Goal: Task Accomplishment & Management: Complete application form

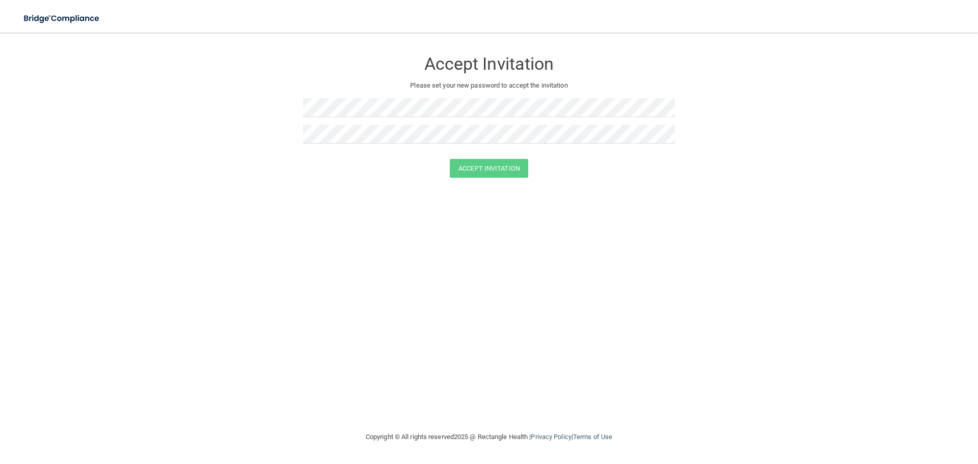
click at [264, 257] on div "Accept Invitation Please set your new password to accept the invitation Accept …" at bounding box center [488, 232] width 937 height 378
click at [508, 171] on button "Accept Invitation" at bounding box center [489, 168] width 78 height 19
click at [476, 180] on button "Accept Invitation" at bounding box center [489, 183] width 78 height 19
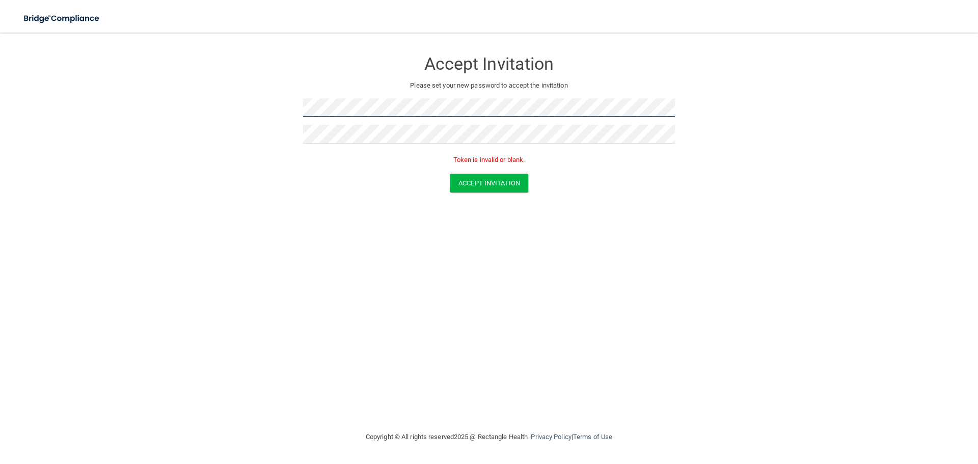
click at [285, 109] on form "Accept Invitation Please set your new password to accept the invitation Token i…" at bounding box center [488, 124] width 937 height 162
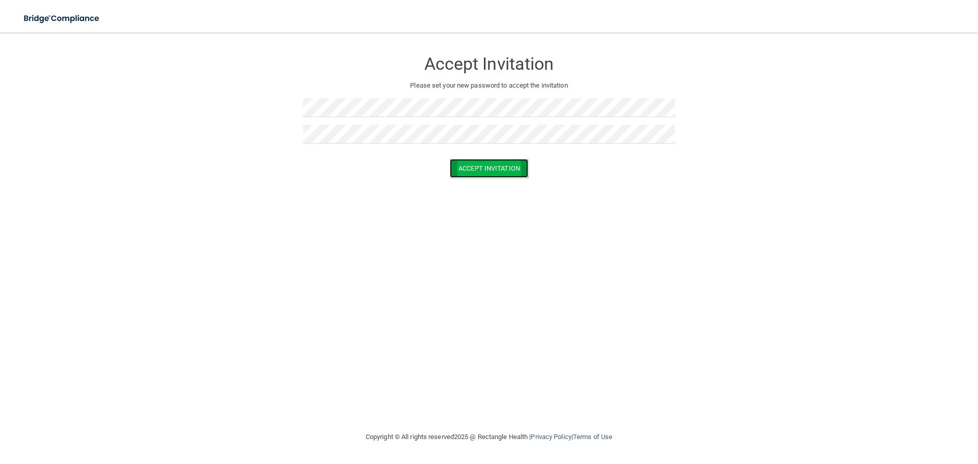
click at [486, 162] on button "Accept Invitation" at bounding box center [489, 168] width 78 height 19
click at [488, 181] on button "Accept Invitation" at bounding box center [489, 183] width 78 height 19
click at [294, 107] on form "Accept Invitation Please set your new password to accept the invitation Accept …" at bounding box center [488, 116] width 937 height 147
click at [261, 102] on form "Accept Invitation Please set your new password to accept the invitation Accept …" at bounding box center [488, 116] width 937 height 147
click at [288, 133] on form "Accept Invitation Please set your new password to accept the invitation Accept …" at bounding box center [488, 116] width 937 height 147
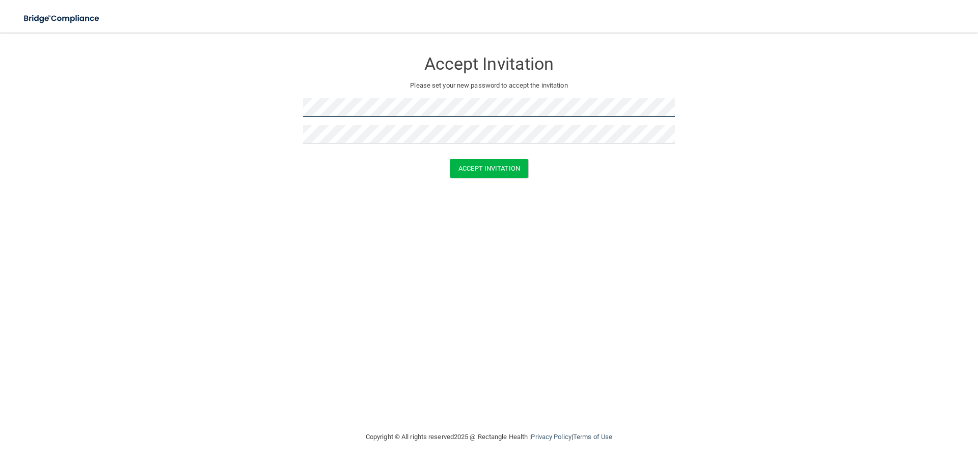
click at [292, 108] on form "Accept Invitation Please set your new password to accept the invitation Accept …" at bounding box center [488, 116] width 937 height 147
click at [456, 213] on div "Accept Invitation Please set your new password to accept the invitation Accept …" at bounding box center [488, 232] width 937 height 378
click at [464, 167] on button "Accept Invitation" at bounding box center [489, 168] width 78 height 19
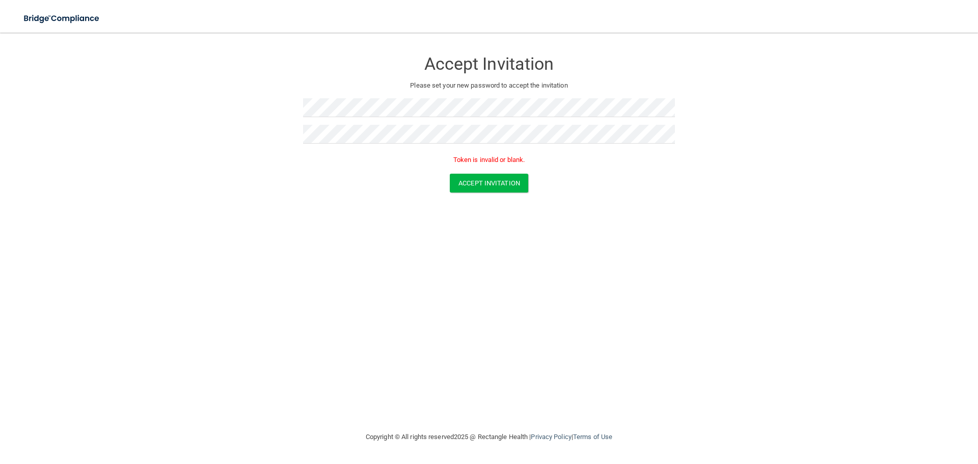
click at [414, 192] on div "Accept Invitation" at bounding box center [489, 183] width 952 height 19
